Goal: Register for event/course

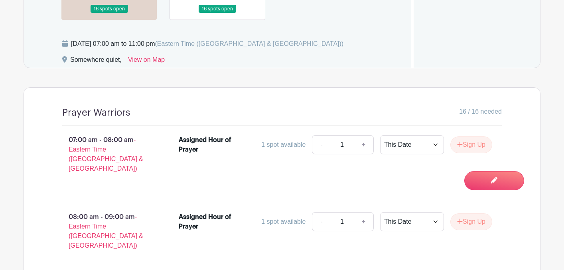
scroll to position [598, 0]
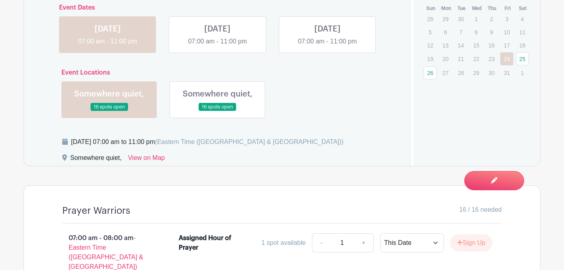
click at [109, 111] on link at bounding box center [109, 111] width 0 height 0
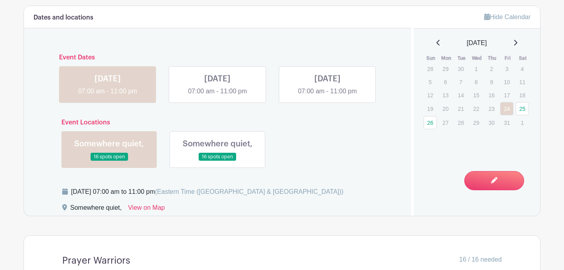
scroll to position [550, 0]
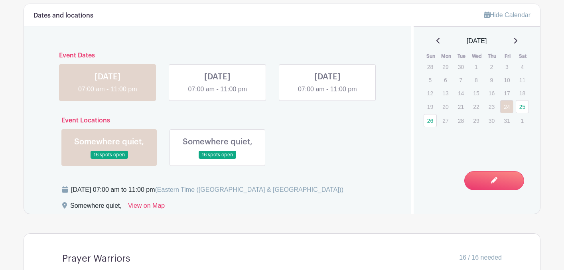
click at [217, 94] on link at bounding box center [217, 94] width 0 height 0
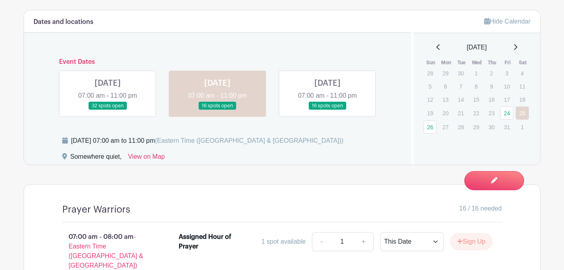
scroll to position [391, 0]
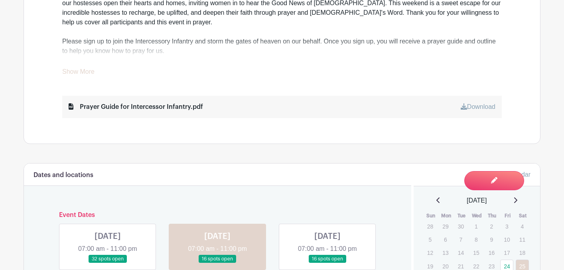
click at [327, 263] on link at bounding box center [327, 263] width 0 height 0
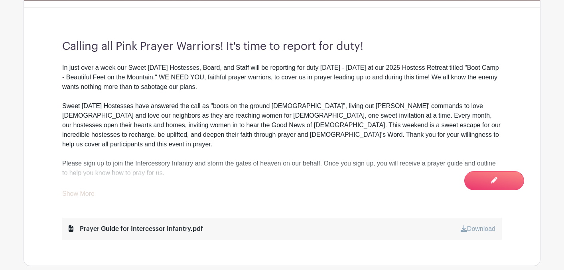
scroll to position [279, 0]
